Goal: Information Seeking & Learning: Learn about a topic

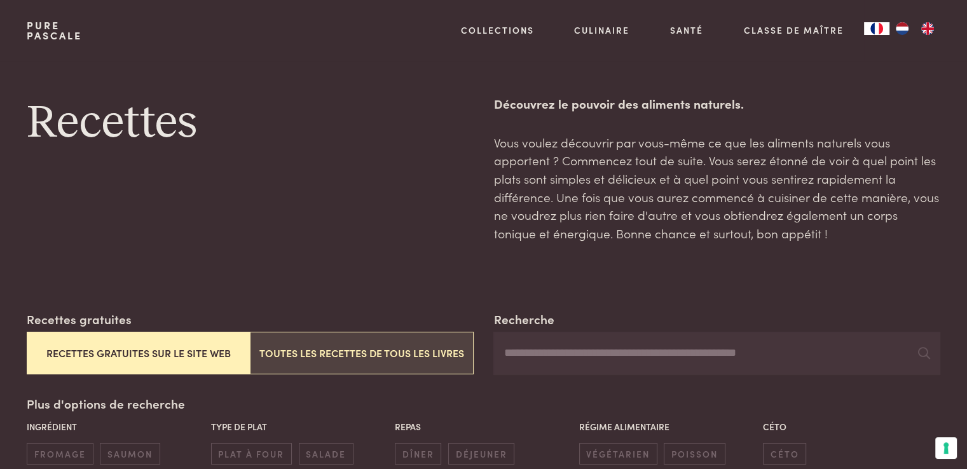
click at [389, 359] on button "Toutes les recettes de tous les livres" at bounding box center [361, 353] width 223 height 43
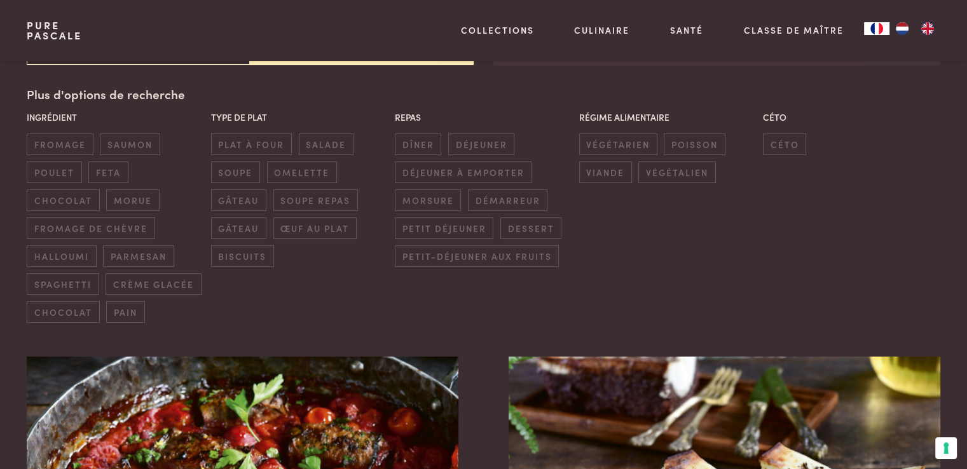
scroll to position [310, 0]
click at [417, 140] on span "dîner" at bounding box center [418, 143] width 46 height 21
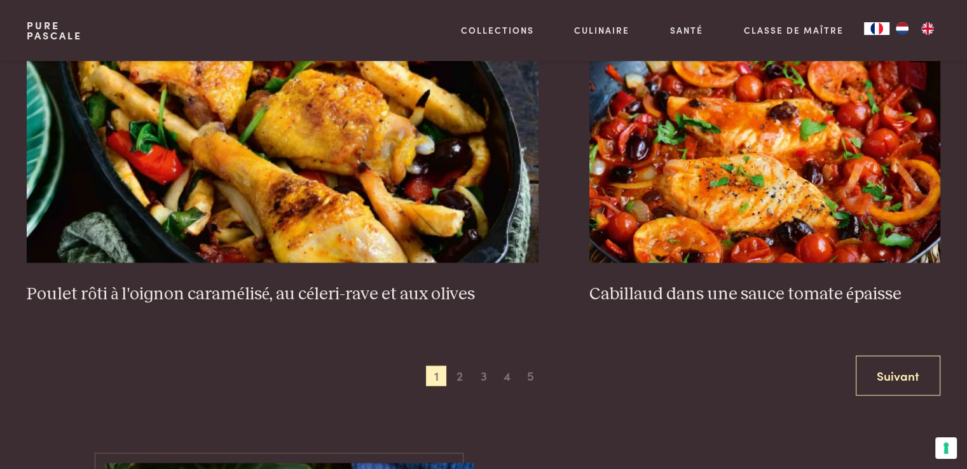
scroll to position [2496, 0]
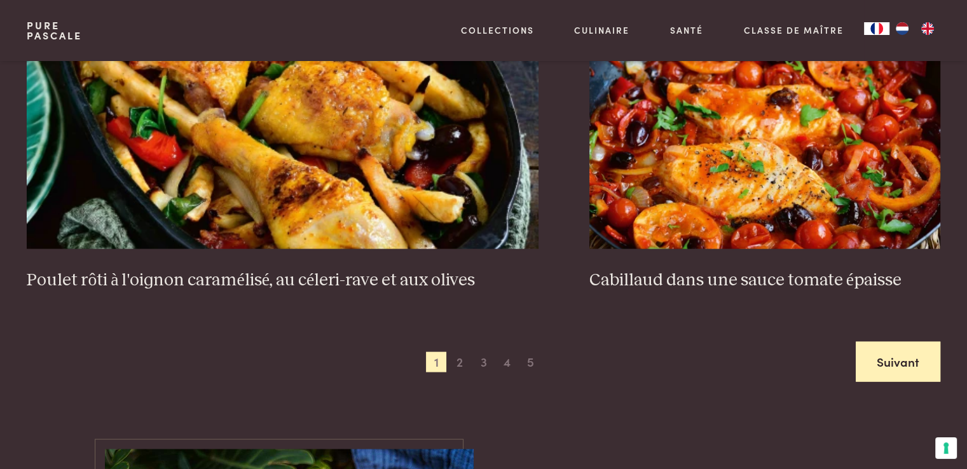
click at [892, 342] on link "Suivant" at bounding box center [898, 362] width 85 height 40
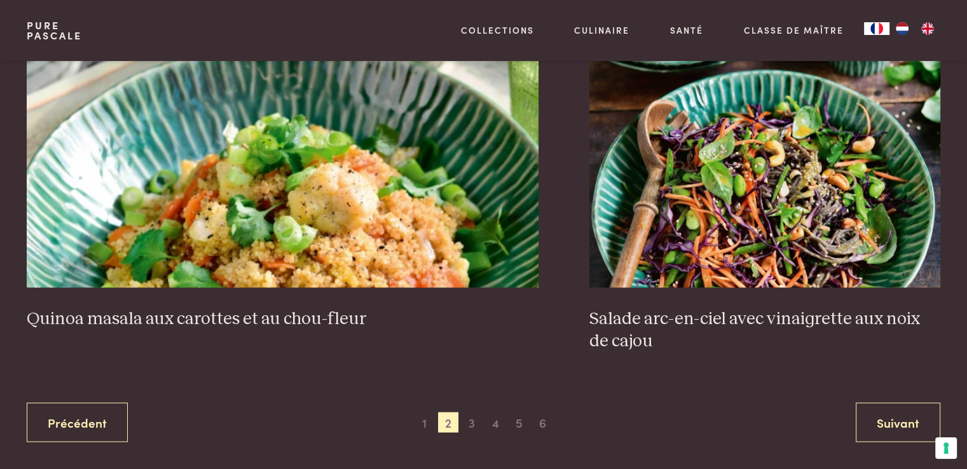
scroll to position [2434, 0]
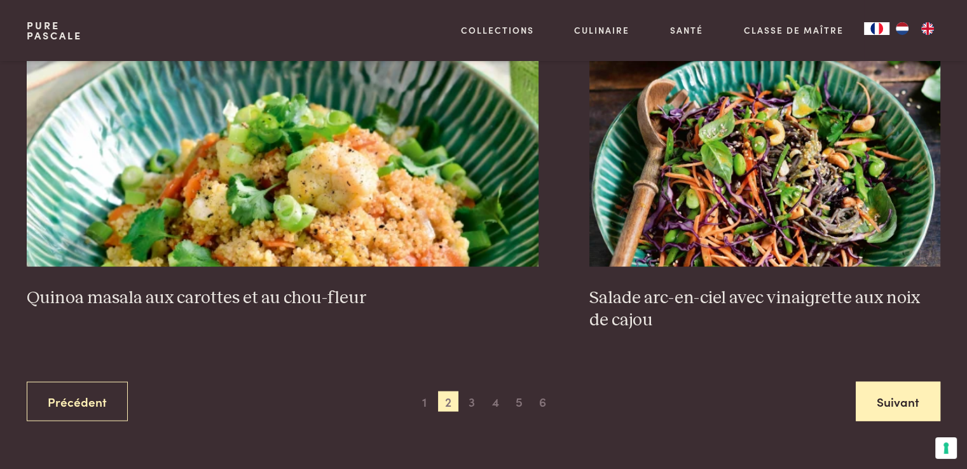
click at [893, 397] on link "Suivant" at bounding box center [898, 402] width 85 height 40
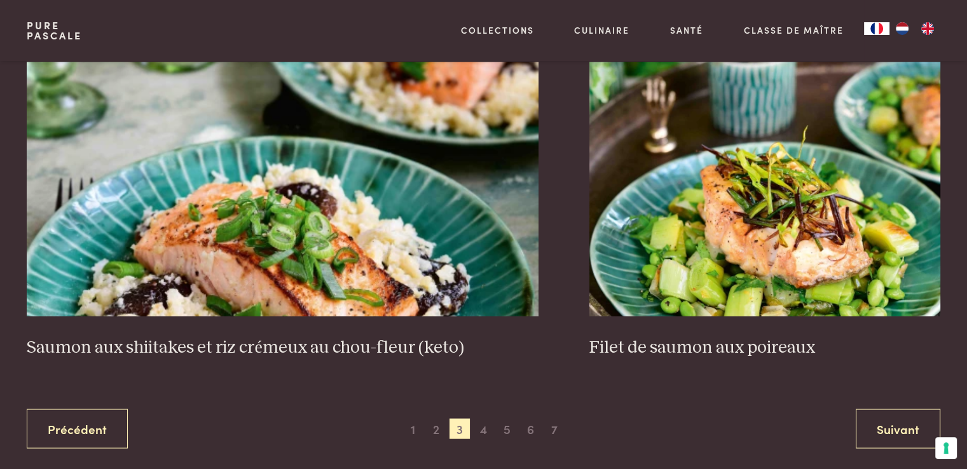
scroll to position [2421, 0]
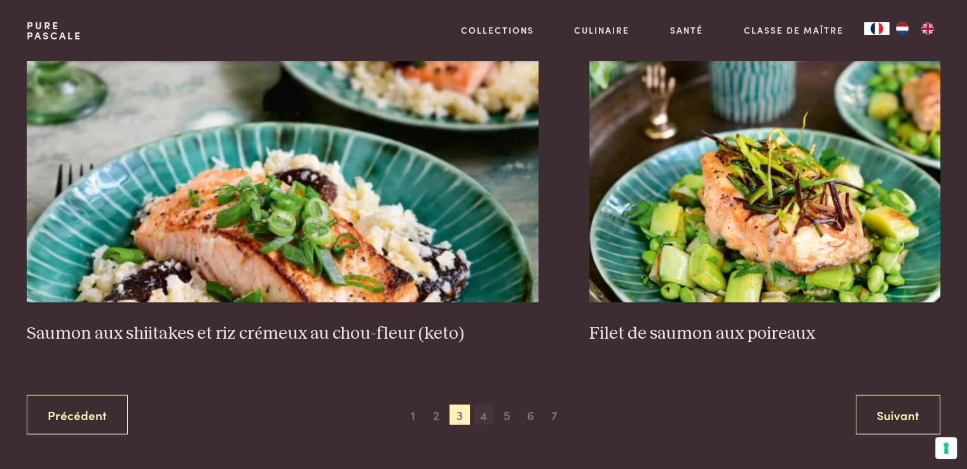
click at [480, 413] on span "4" at bounding box center [484, 415] width 20 height 20
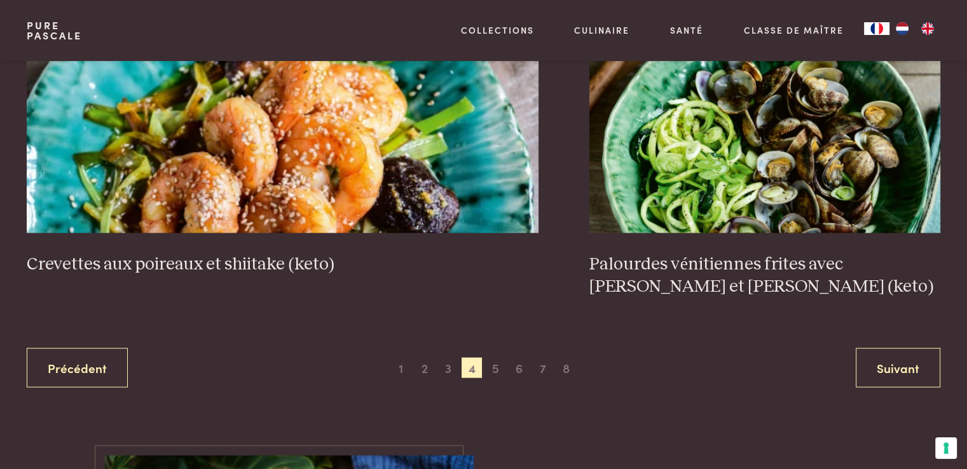
scroll to position [2531, 0]
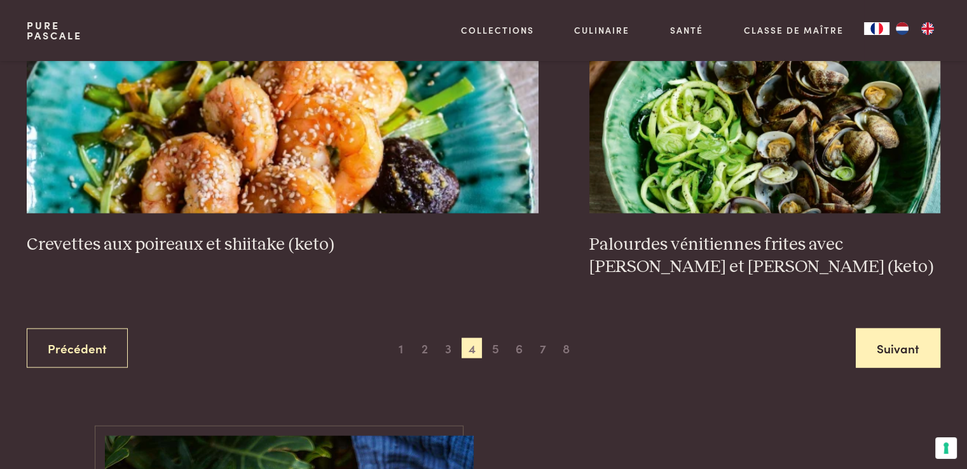
click at [888, 342] on link "Suivant" at bounding box center [898, 349] width 85 height 40
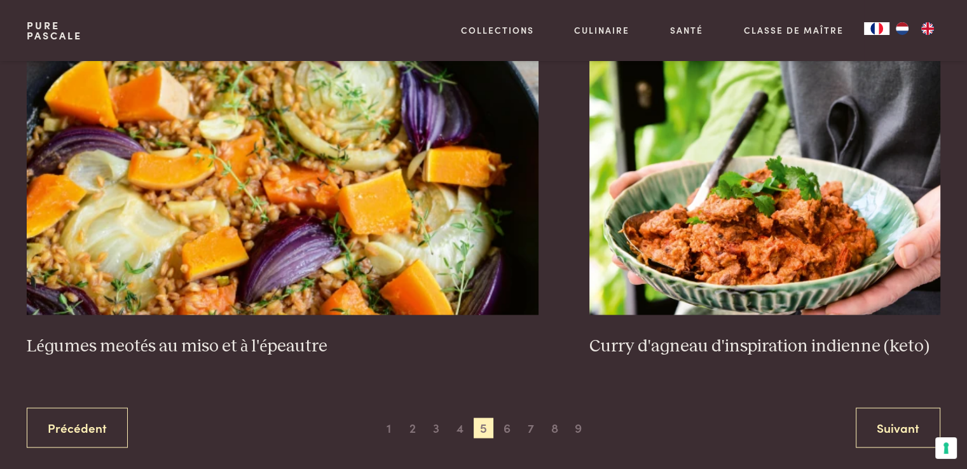
scroll to position [2393, 0]
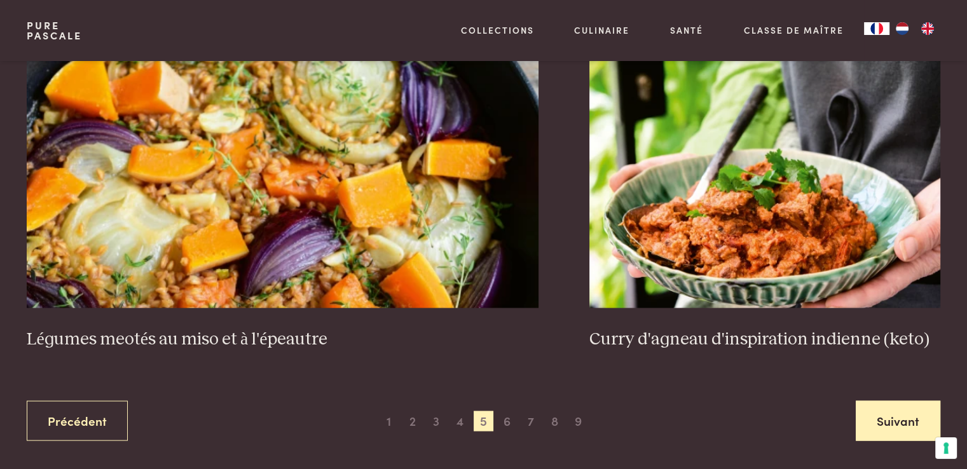
click at [887, 401] on link "Suivant" at bounding box center [898, 421] width 85 height 40
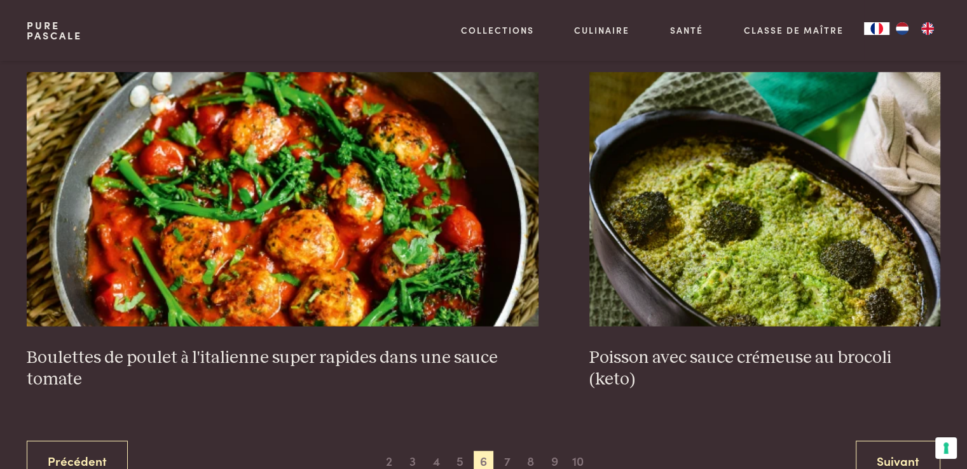
scroll to position [2366, 0]
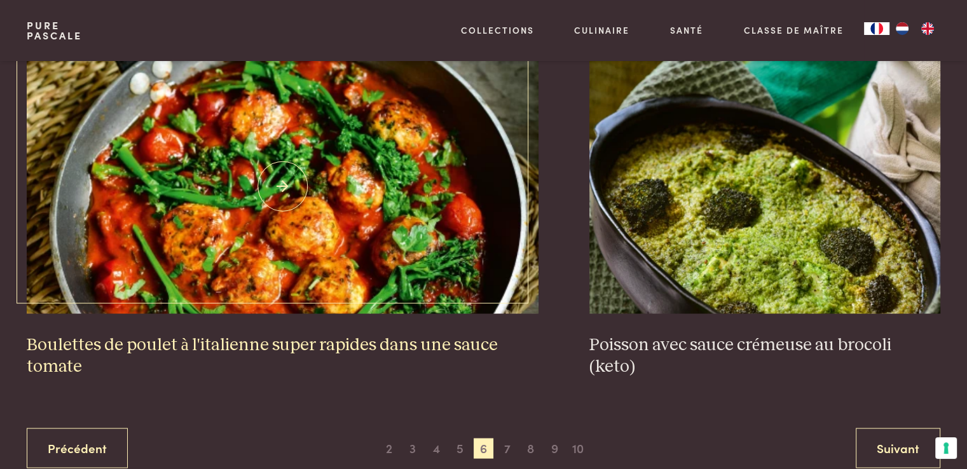
click at [372, 218] on img at bounding box center [283, 186] width 512 height 254
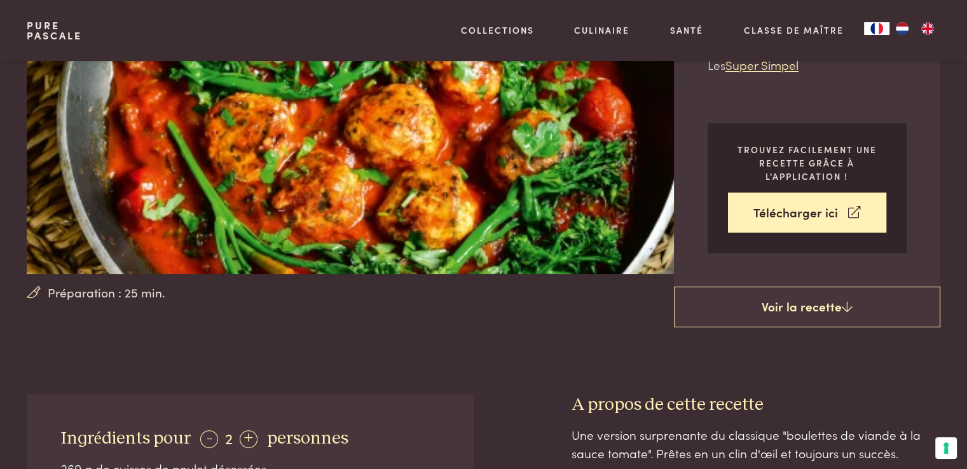
scroll to position [202, 0]
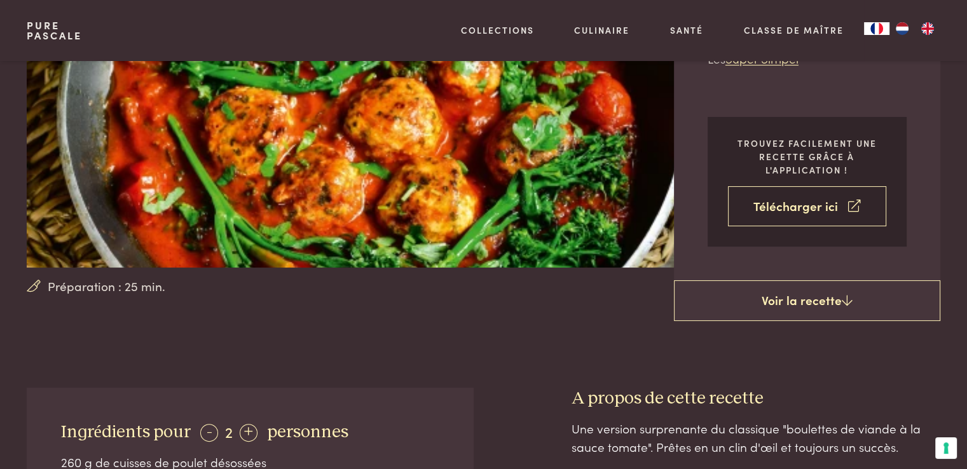
click at [818, 205] on link "Télécharger ici" at bounding box center [807, 206] width 158 height 40
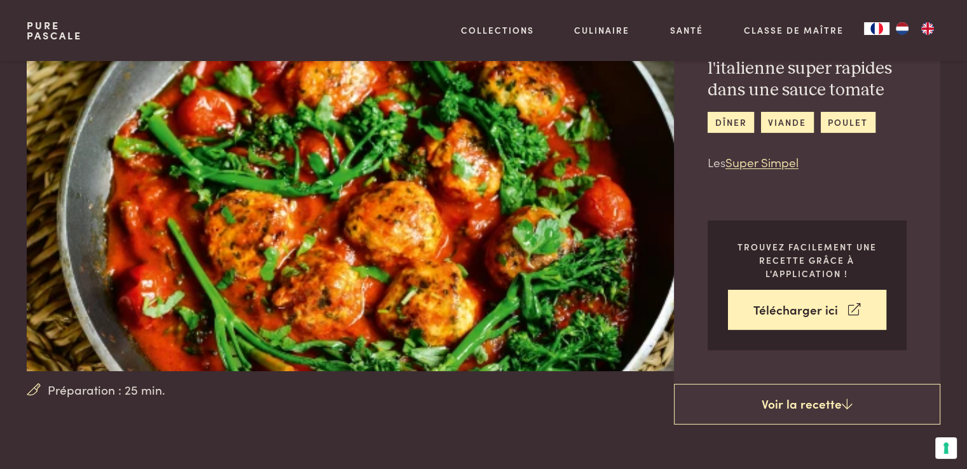
scroll to position [78, 0]
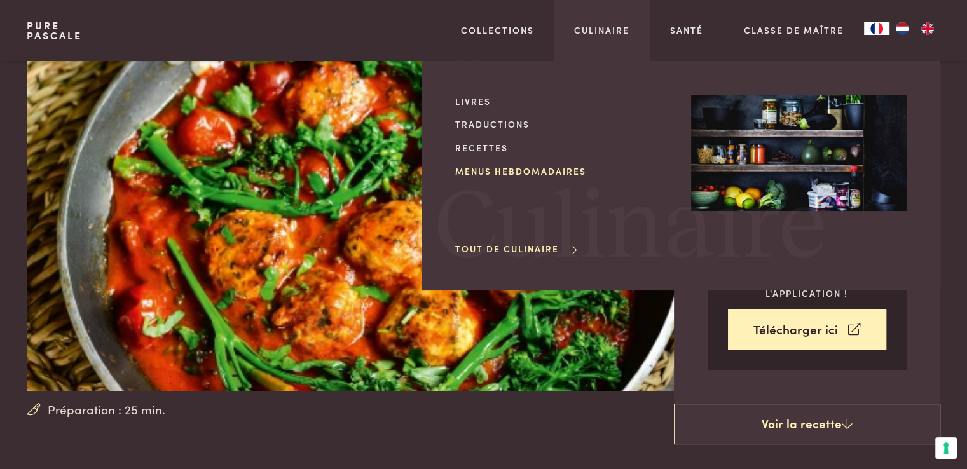
click at [565, 172] on link "Menus hebdomadaires" at bounding box center [563, 171] width 216 height 13
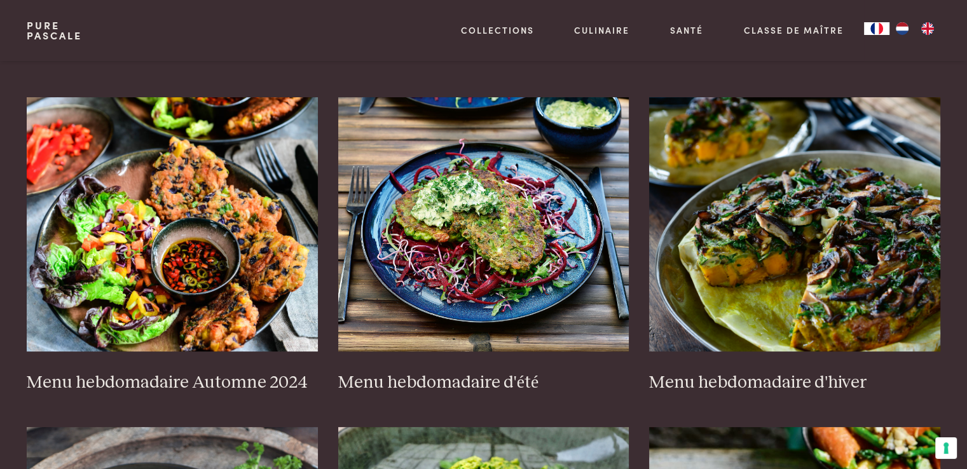
scroll to position [259, 0]
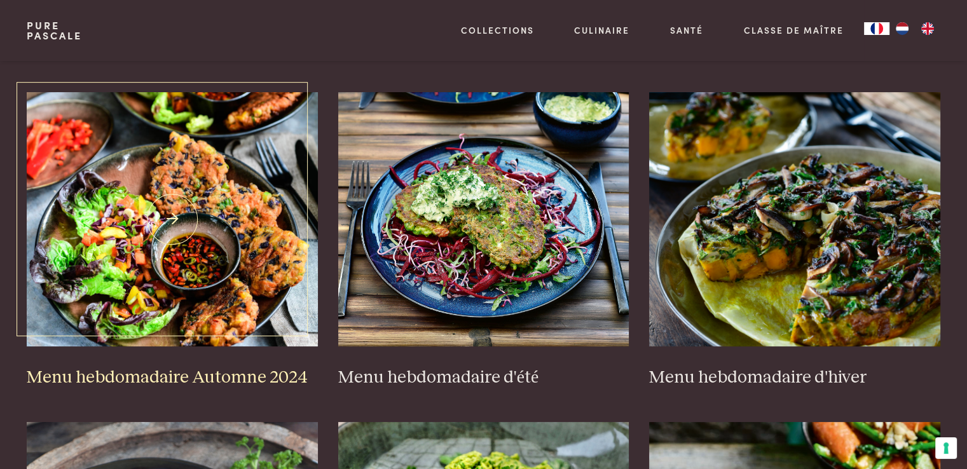
click at [190, 268] on img at bounding box center [172, 219] width 291 height 254
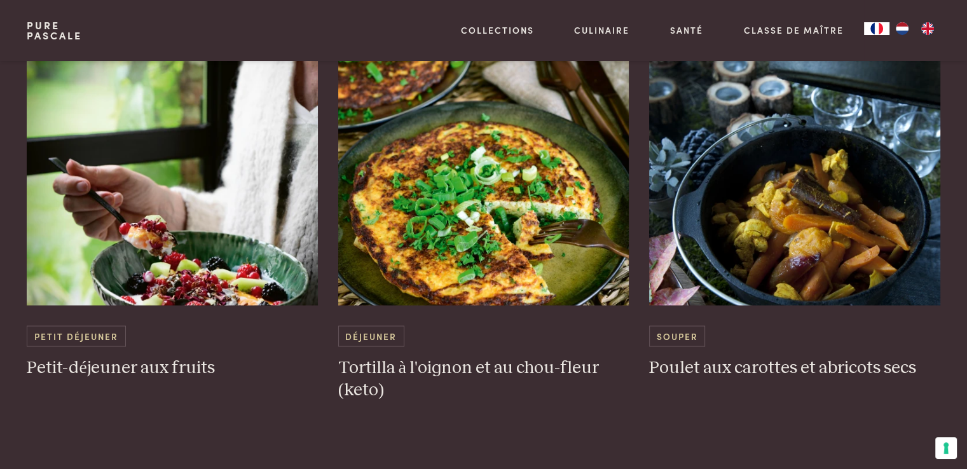
scroll to position [2320, 0]
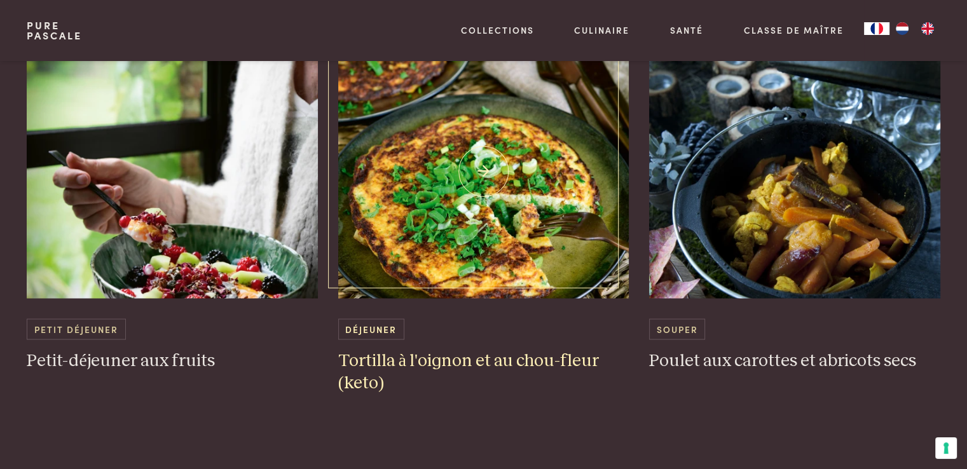
click at [495, 361] on h3 "Tortilla à l'oignon et au chou-fleur (keto)" at bounding box center [483, 372] width 291 height 44
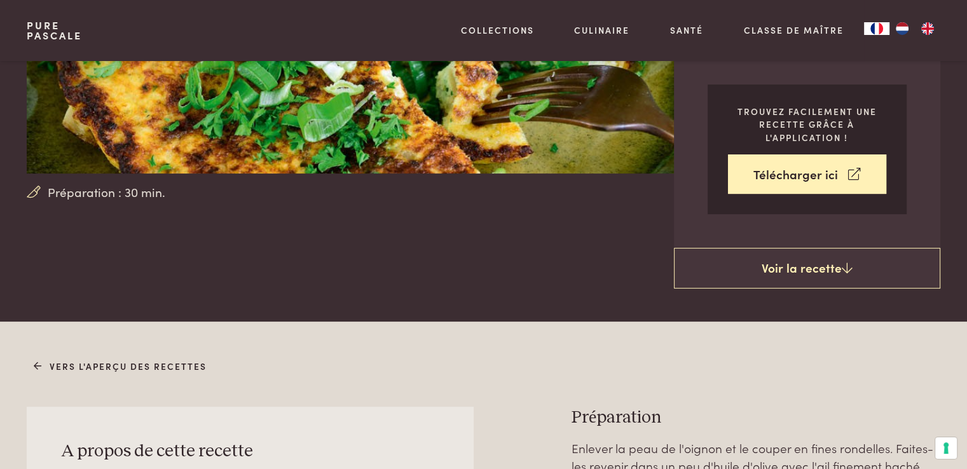
scroll to position [268, 0]
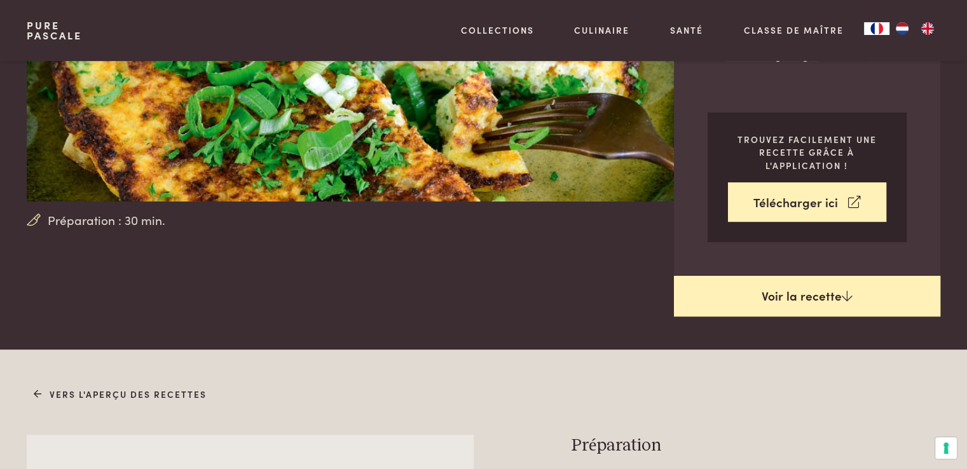
click at [827, 294] on link "Voir la recette" at bounding box center [807, 296] width 266 height 41
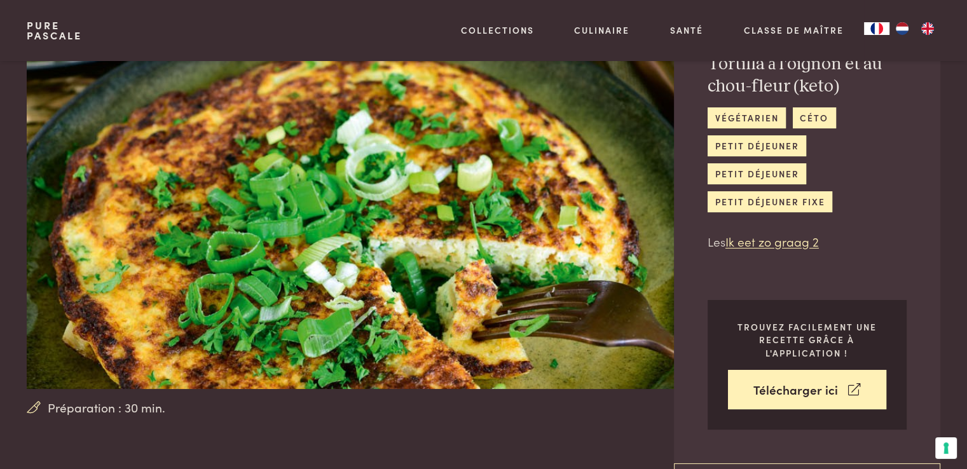
scroll to position [39, 0]
